Goal: Complete application form

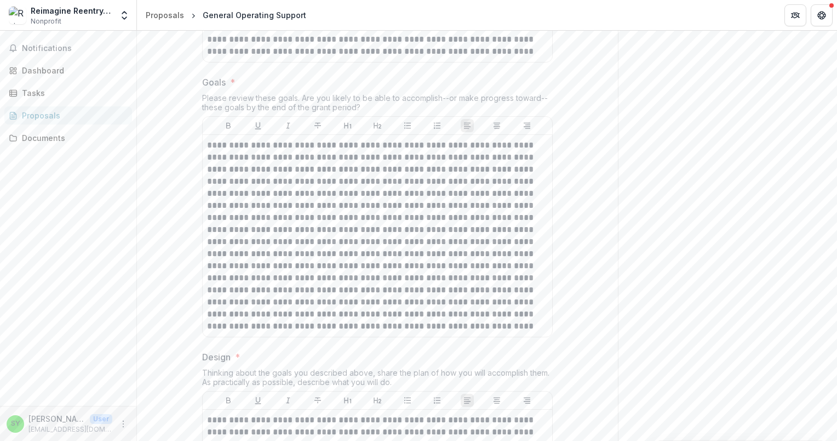
scroll to position [2108, 0]
click at [494, 288] on p at bounding box center [377, 235] width 341 height 193
click at [457, 283] on p at bounding box center [377, 235] width 341 height 193
click at [440, 272] on p at bounding box center [377, 235] width 341 height 193
drag, startPoint x: 305, startPoint y: 260, endPoint x: 244, endPoint y: 262, distance: 60.3
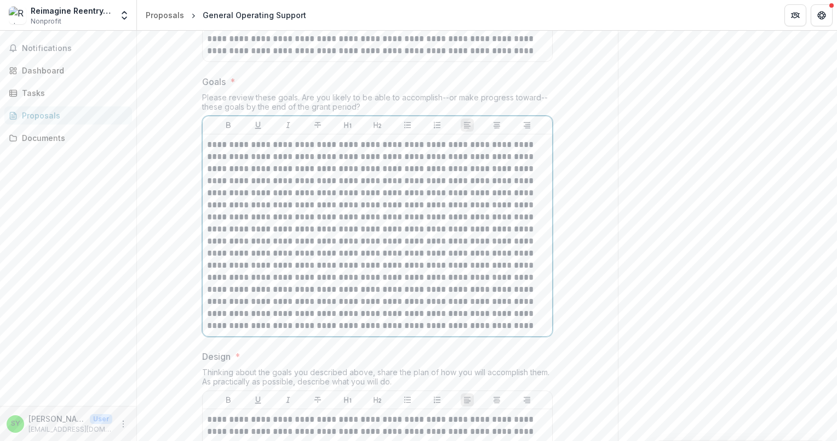
drag, startPoint x: 244, startPoint y: 262, endPoint x: 323, endPoint y: 307, distance: 91.1
click at [323, 307] on p at bounding box center [377, 235] width 341 height 193
click at [307, 259] on p at bounding box center [377, 235] width 341 height 193
click at [243, 265] on p at bounding box center [377, 235] width 341 height 193
click at [454, 317] on p at bounding box center [377, 235] width 341 height 193
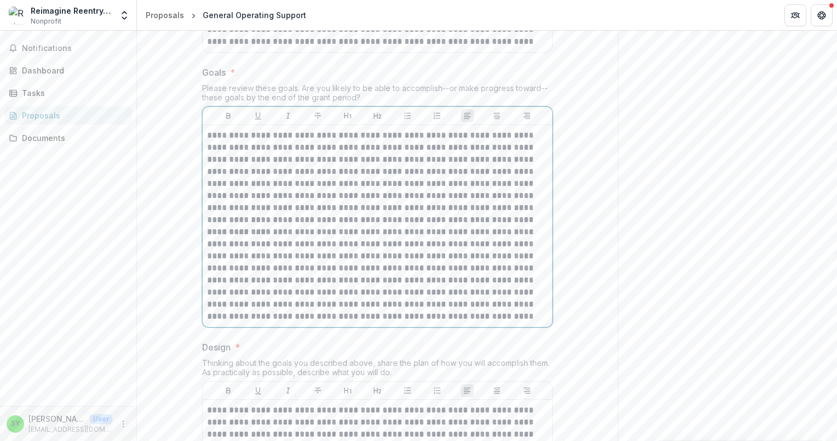
scroll to position [2121, 0]
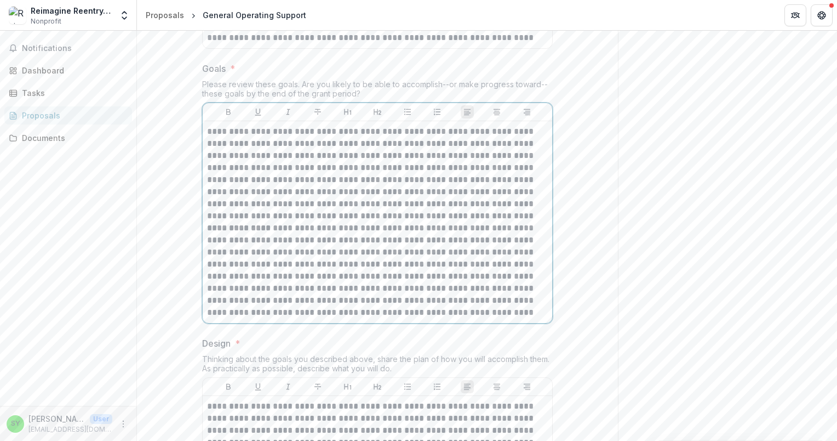
click at [321, 318] on p "**********" at bounding box center [377, 270] width 341 height 96
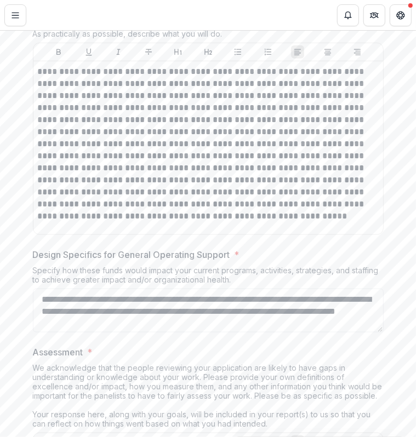
scroll to position [2534, 0]
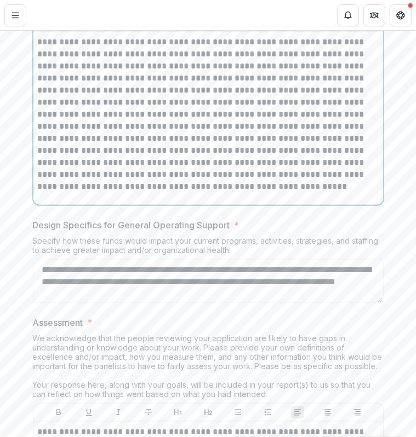
click at [175, 193] on p "**********" at bounding box center [208, 163] width 341 height 60
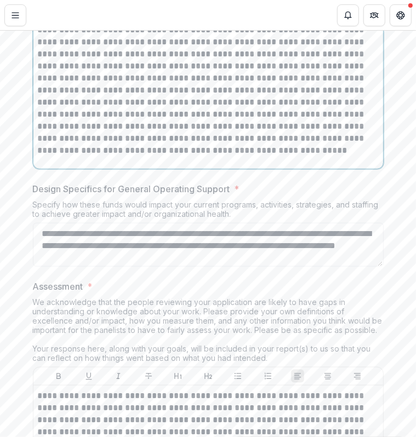
scroll to position [2571, 0]
click at [361, 156] on p "**********" at bounding box center [208, 126] width 341 height 60
click at [348, 156] on p "**********" at bounding box center [208, 126] width 341 height 60
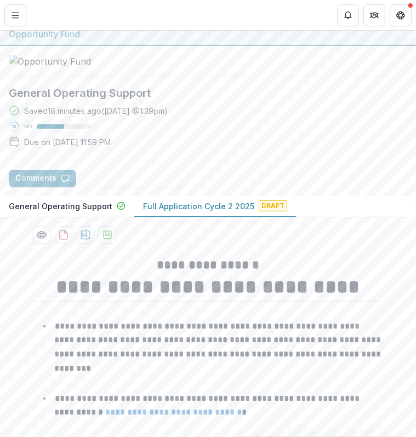
scroll to position [7, 0]
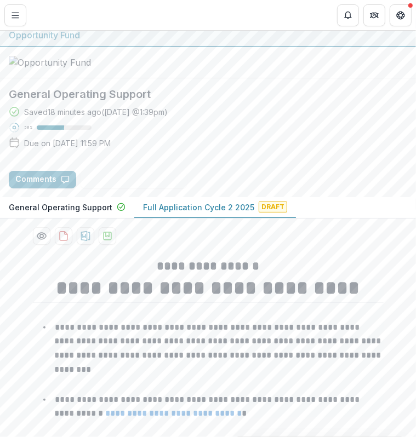
click at [127, 153] on div "Saved 18 minutes ago ( [DATE] @ 1:39pm ) 50 % Due on [DATE] 11:59 PM" at bounding box center [208, 129] width 398 height 47
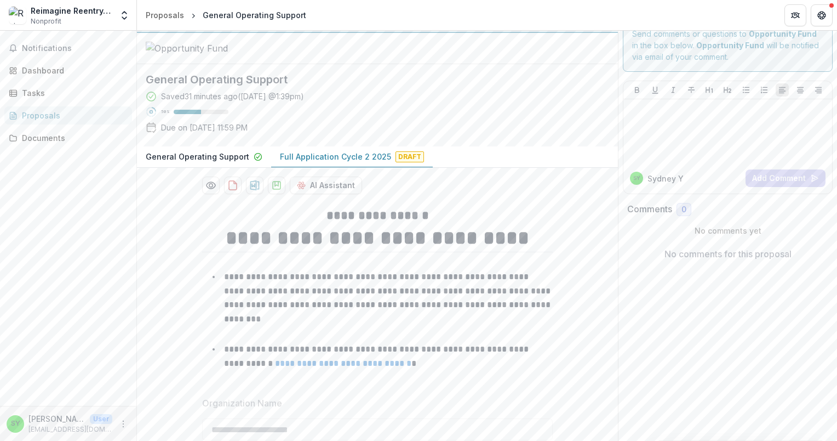
scroll to position [0, 0]
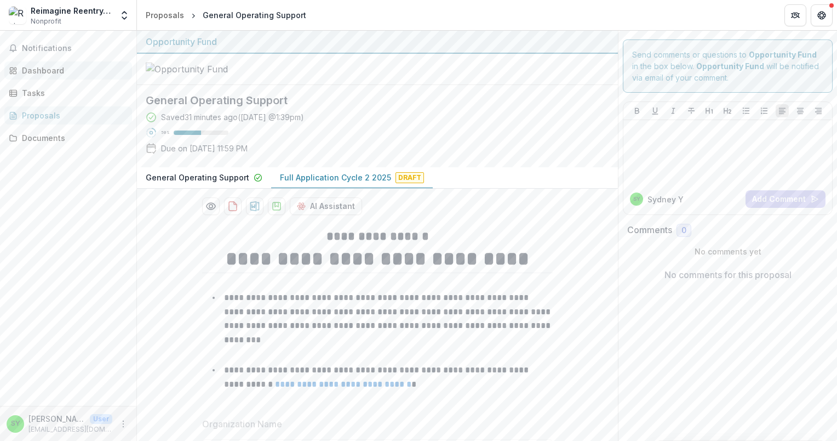
click at [44, 68] on div "Dashboard" at bounding box center [72, 71] width 101 height 12
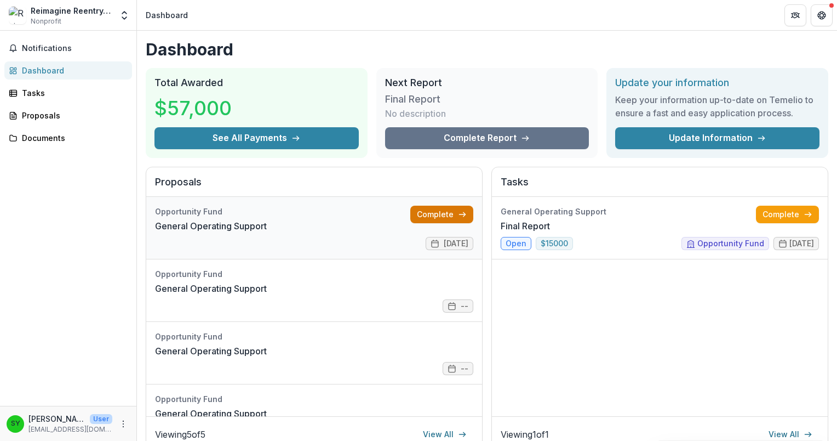
click at [436, 213] on link "Complete" at bounding box center [441, 215] width 63 height 18
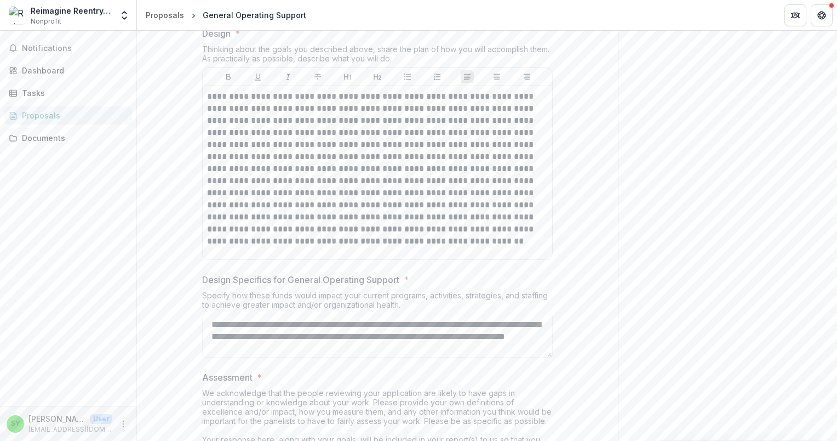
scroll to position [2460, 0]
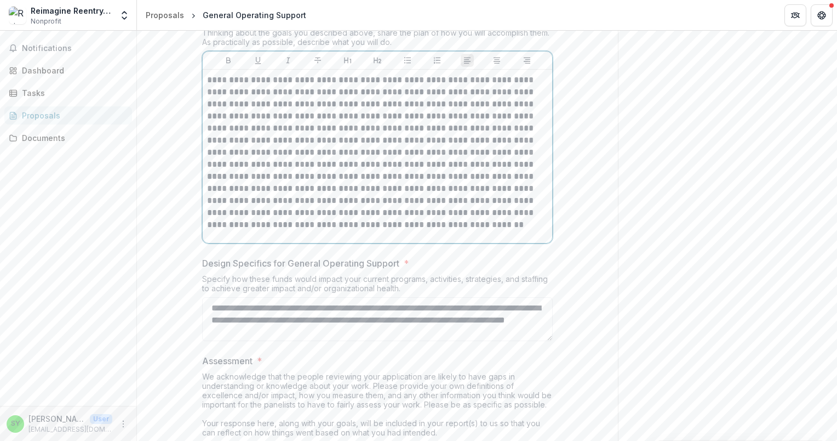
click at [261, 170] on p "**********" at bounding box center [377, 122] width 341 height 96
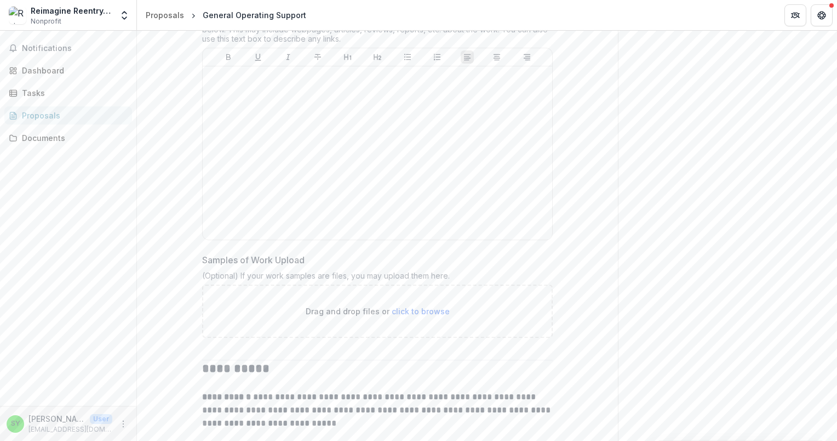
scroll to position [3470, 0]
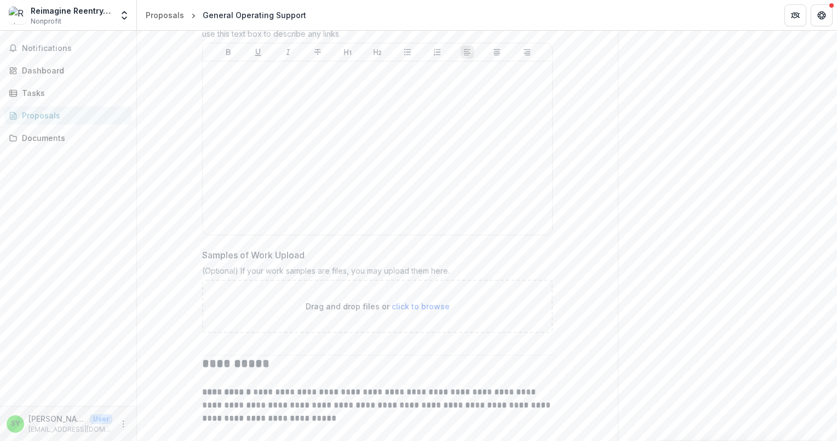
drag, startPoint x: 199, startPoint y: 90, endPoint x: 265, endPoint y: 80, distance: 66.5
drag, startPoint x: 265, startPoint y: 80, endPoint x: 283, endPoint y: 97, distance: 24.4
click at [283, 97] on div "Samples of Work * One or more samples of past work (video, audio, or image) usi…" at bounding box center [377, 116] width 351 height 247
drag, startPoint x: 283, startPoint y: 97, endPoint x: 282, endPoint y: 105, distance: 7.8
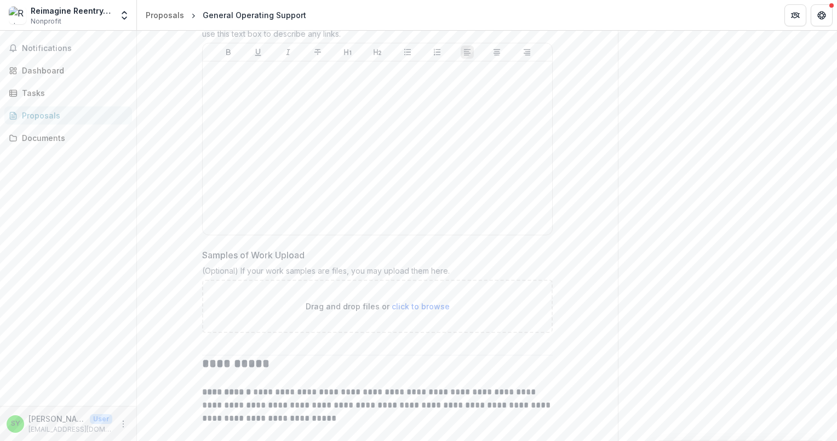
click at [282, 43] on div "One or more samples of past work (video, audio, or image) using the text box or…" at bounding box center [377, 26] width 351 height 32
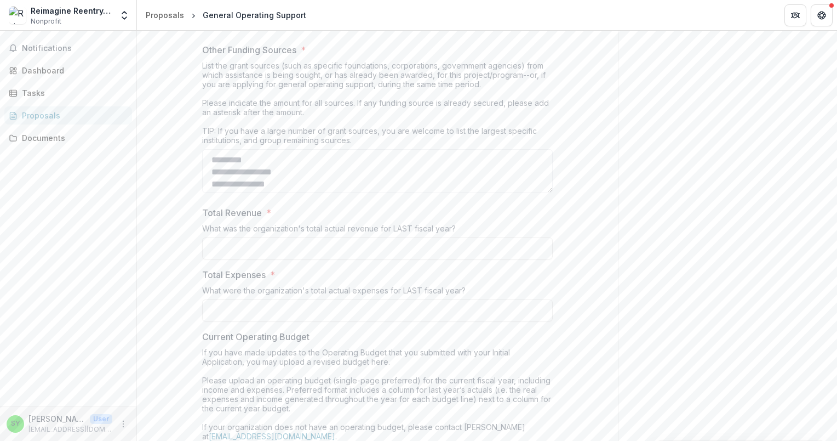
scroll to position [3873, 0]
click at [353, 192] on textarea "Other Funding Sources *" at bounding box center [377, 171] width 351 height 44
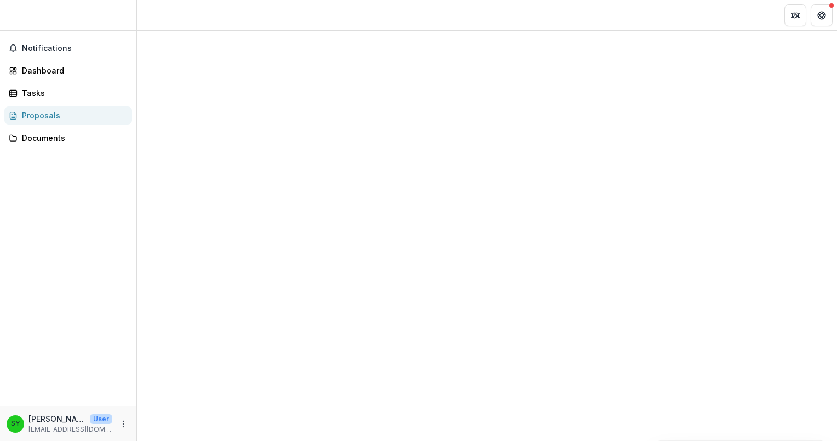
click at [530, 252] on div at bounding box center [487, 174] width 700 height 287
click at [33, 61] on link "Dashboard" at bounding box center [68, 70] width 128 height 18
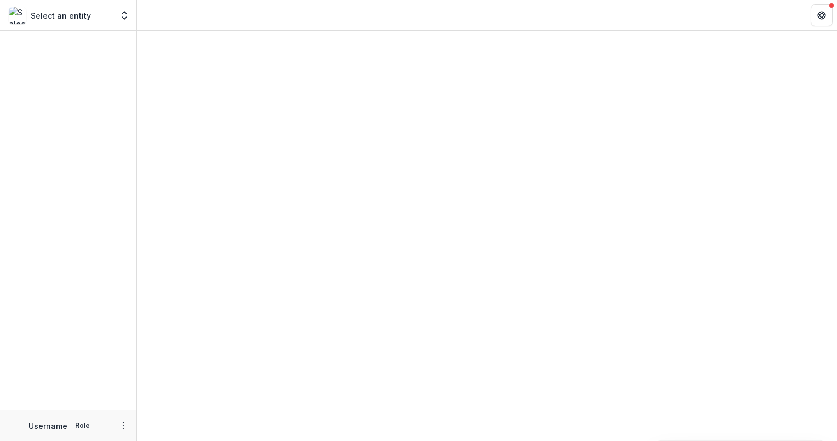
click at [534, 238] on div at bounding box center [487, 236] width 700 height 410
